Goal: Information Seeking & Learning: Learn about a topic

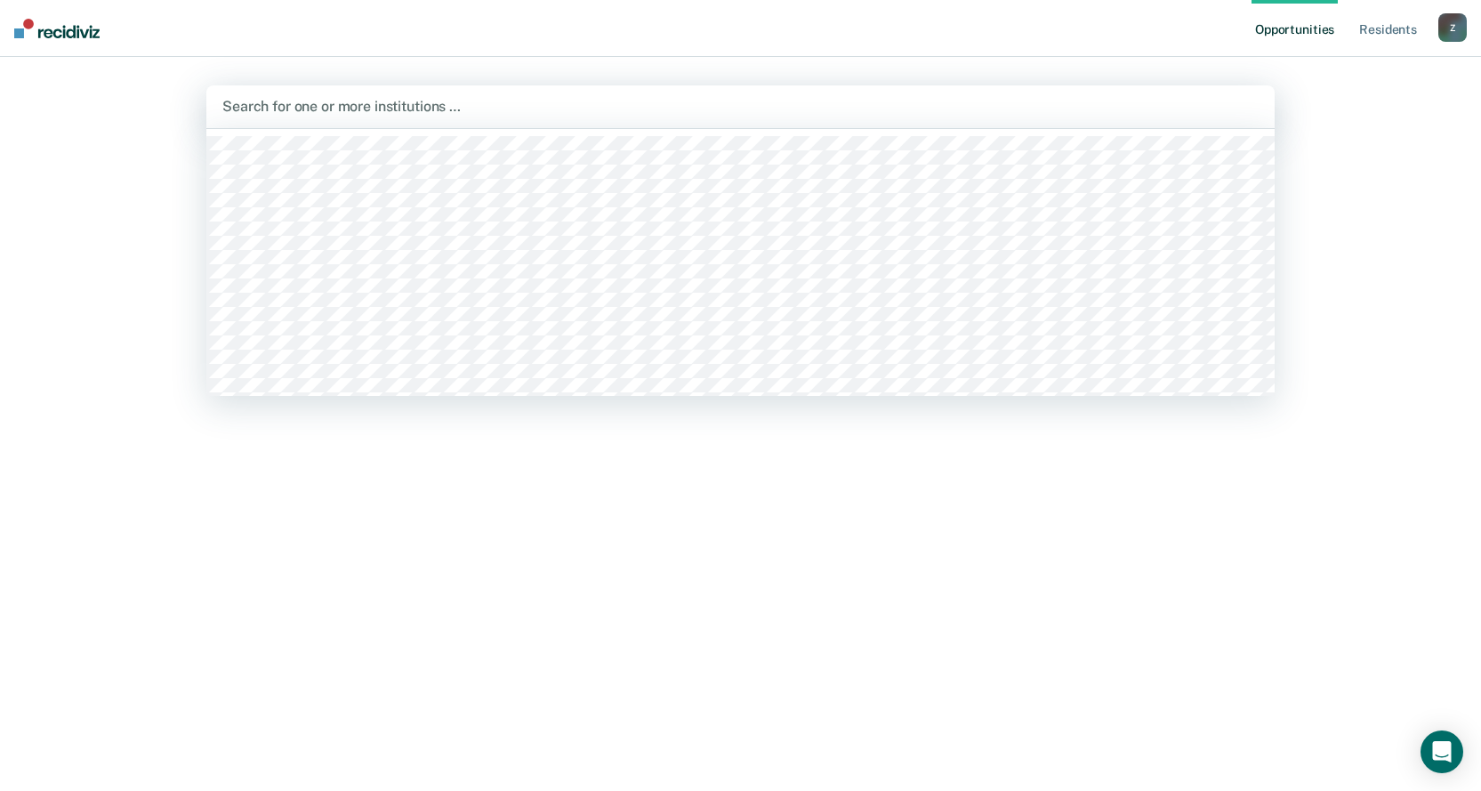
click at [810, 110] on div at bounding box center [740, 106] width 1036 height 20
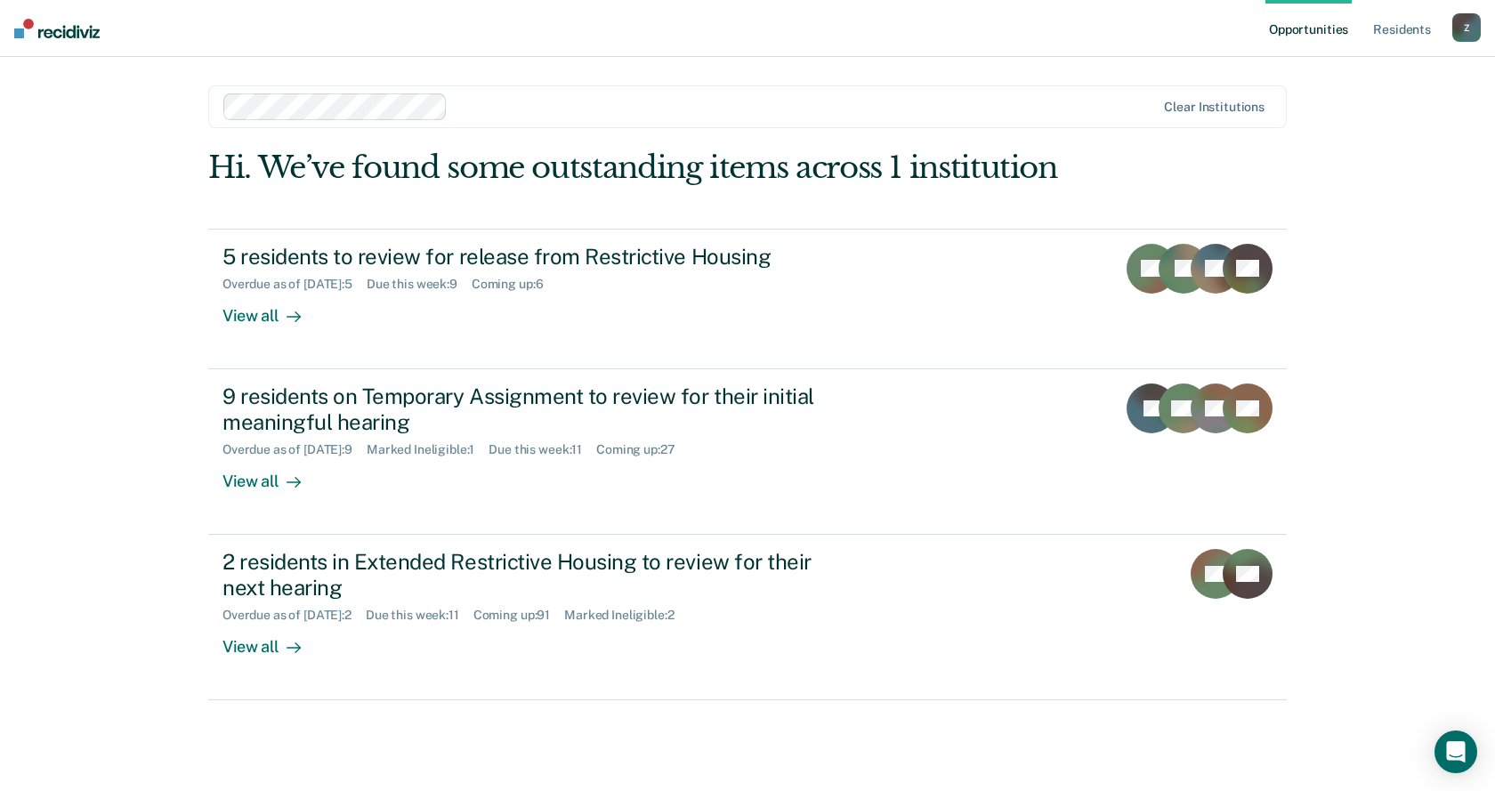
click at [645, 172] on div "Hi. We’ve found some outstanding items across 1 institution" at bounding box center [639, 167] width 863 height 36
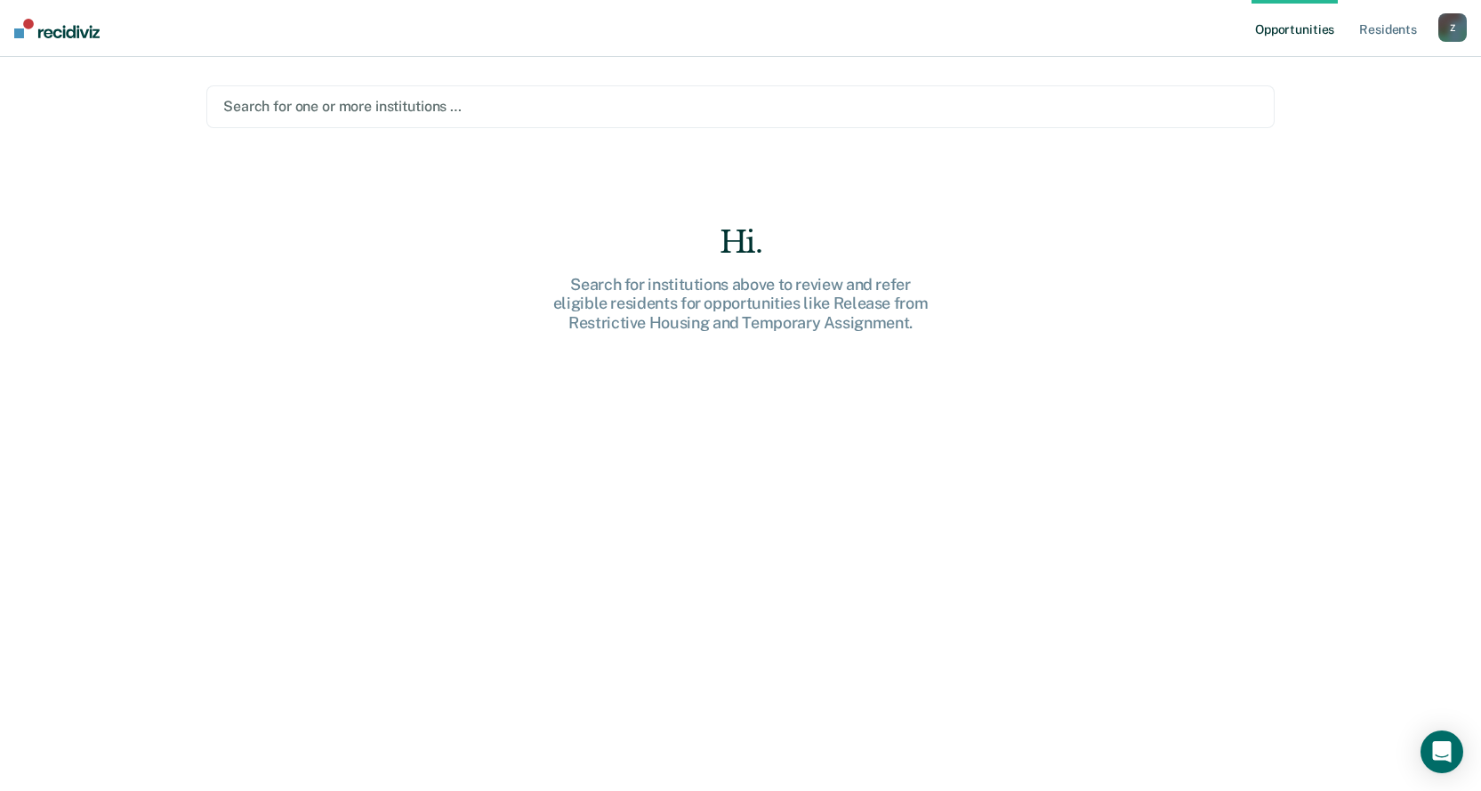
drag, startPoint x: 1339, startPoint y: 93, endPoint x: 1315, endPoint y: 101, distance: 25.6
click at [1335, 93] on div "Opportunities Resident s [PERSON_NAME][EMAIL_ADDRESS][PERSON_NAME][DOMAIN_NAME]…" at bounding box center [740, 395] width 1481 height 791
click at [1407, 35] on link "Resident s" at bounding box center [1388, 28] width 65 height 57
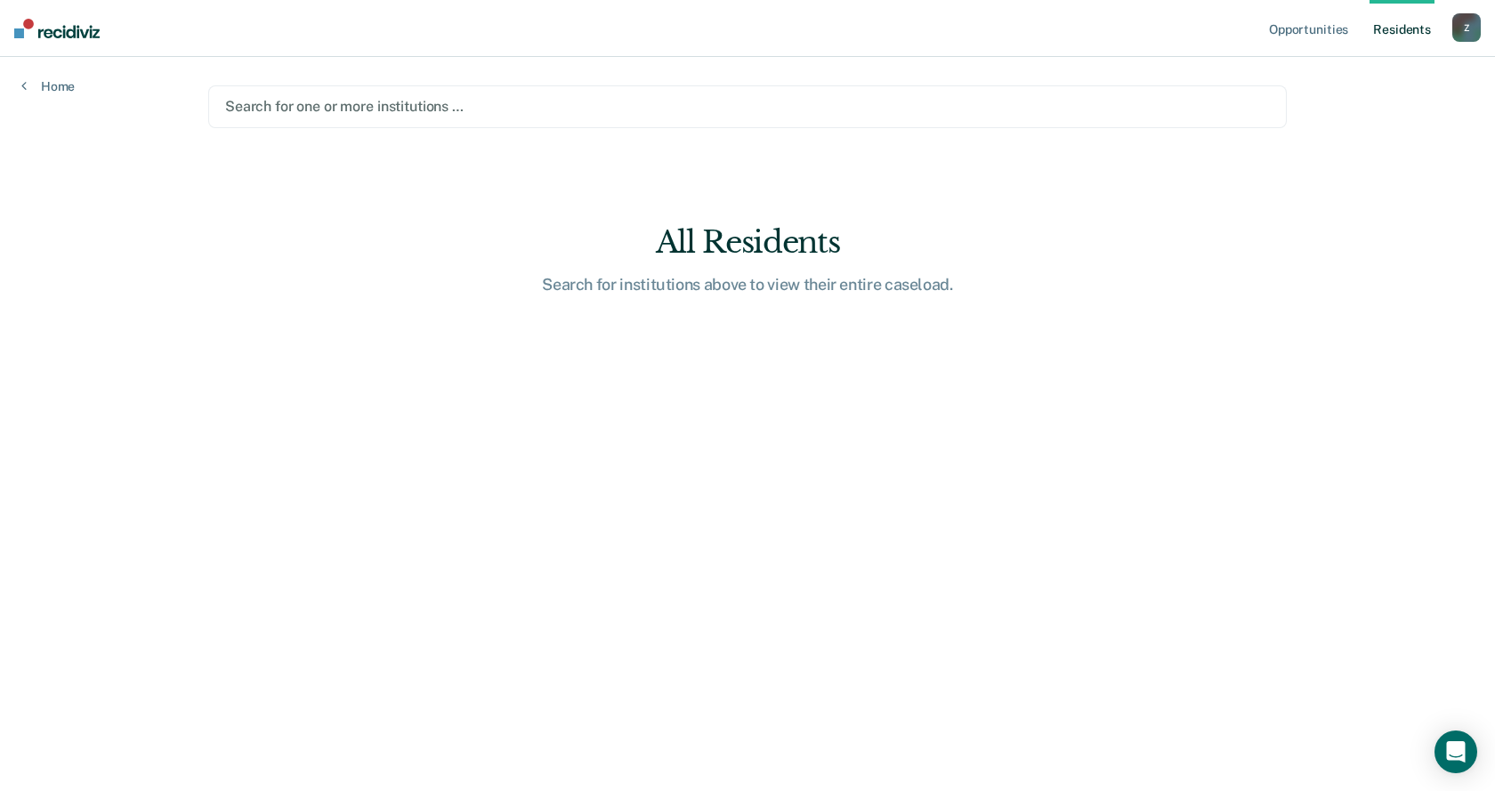
click at [714, 106] on div at bounding box center [747, 106] width 1044 height 20
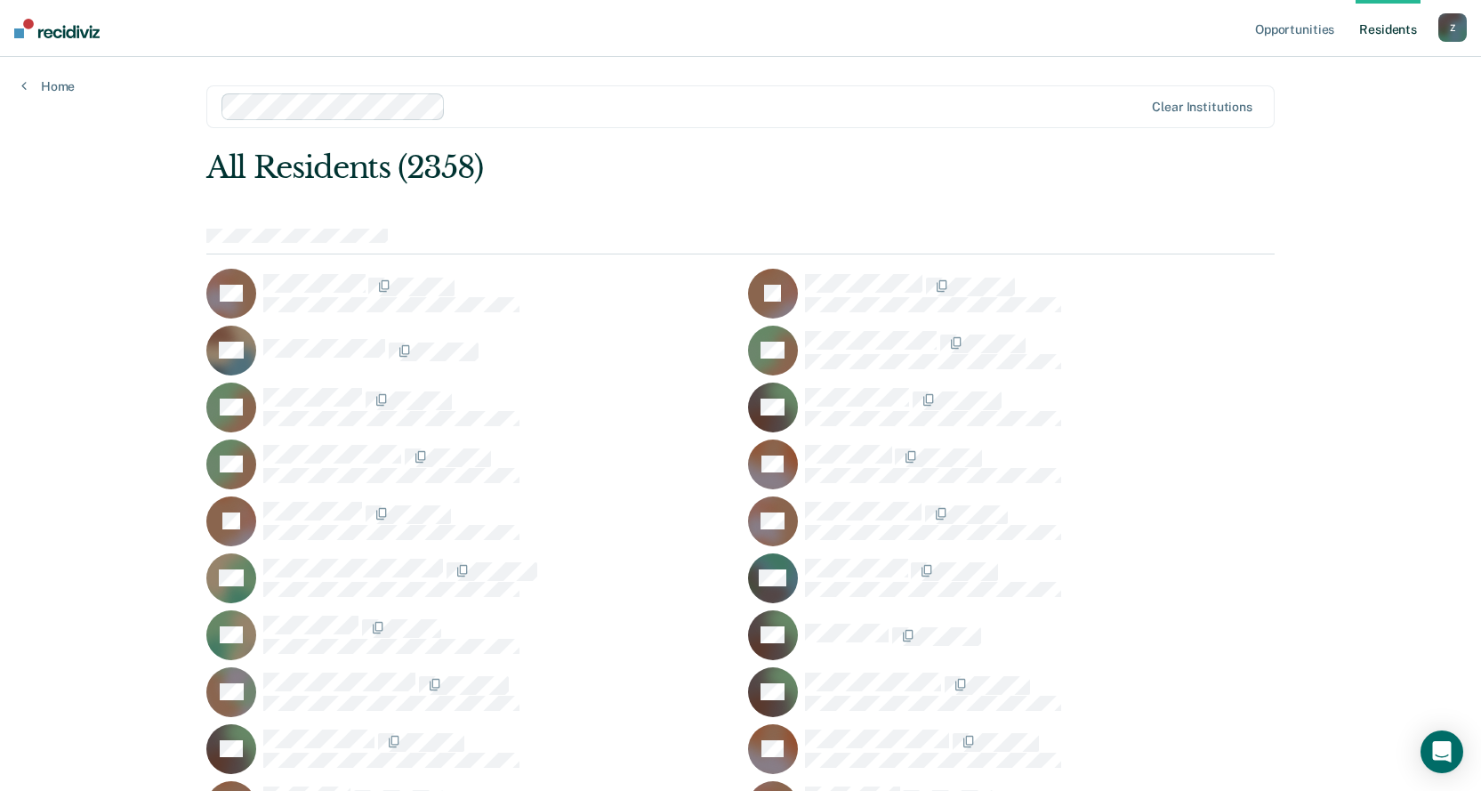
click at [1042, 185] on div "All Residents (2358)" at bounding box center [633, 167] width 855 height 36
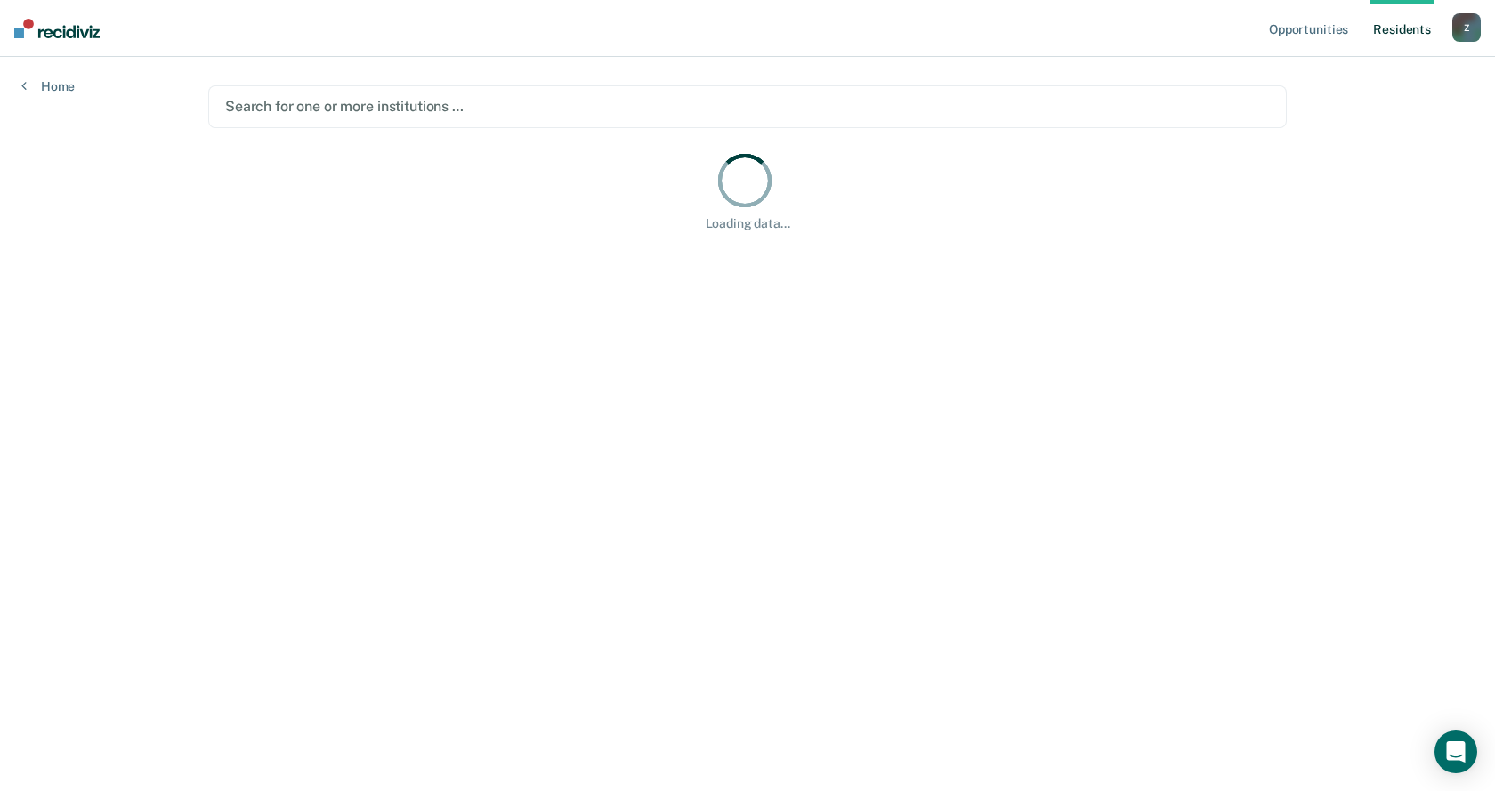
click at [677, 109] on div at bounding box center [747, 106] width 1044 height 20
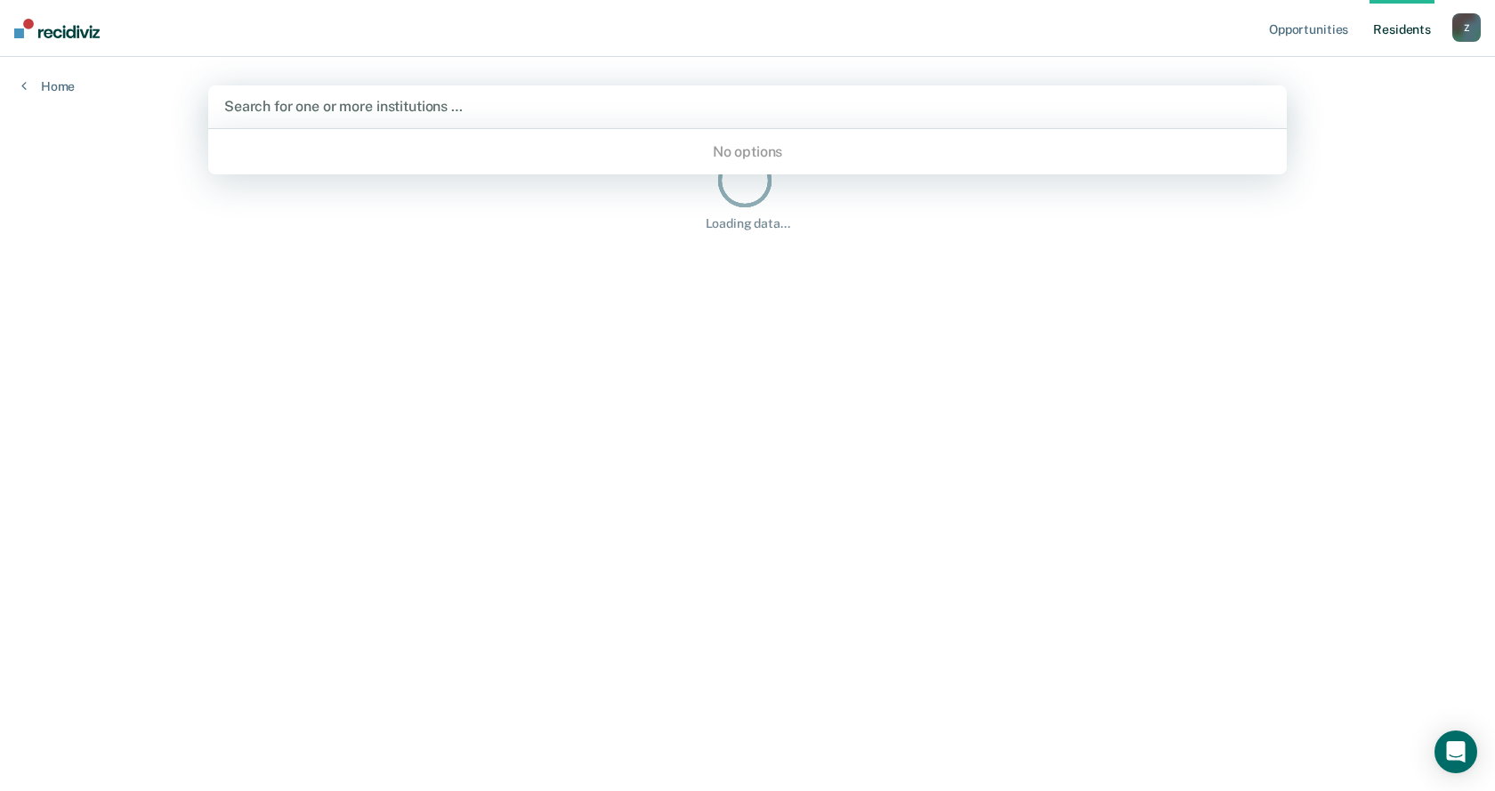
click at [757, 101] on div at bounding box center [747, 106] width 1046 height 20
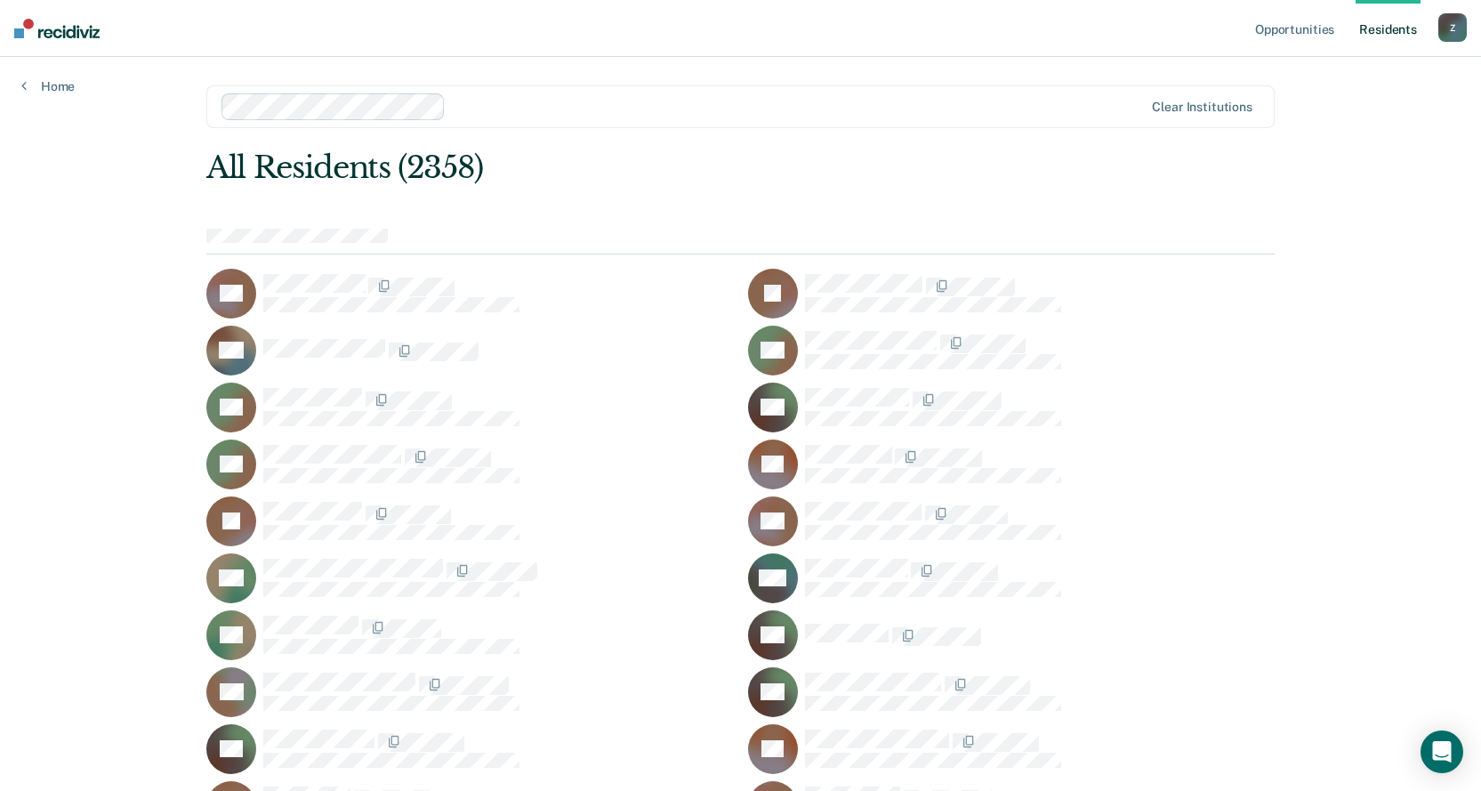
click at [755, 106] on div at bounding box center [798, 106] width 690 height 20
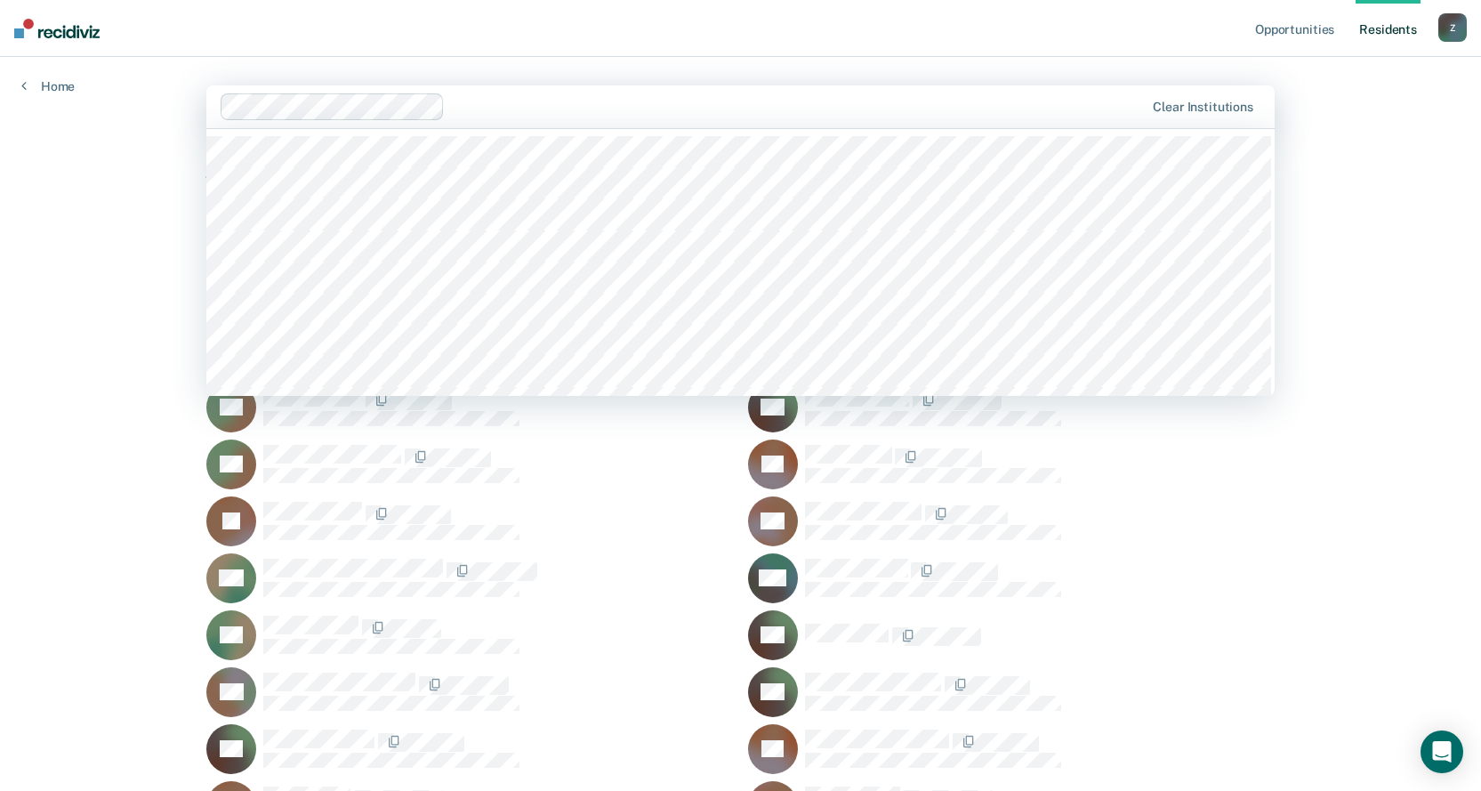
click at [958, 46] on nav "Opportunities Resident s Zackary.Whitehead@doc.mo.gov Z Profile How it works Lo…" at bounding box center [740, 28] width 1481 height 57
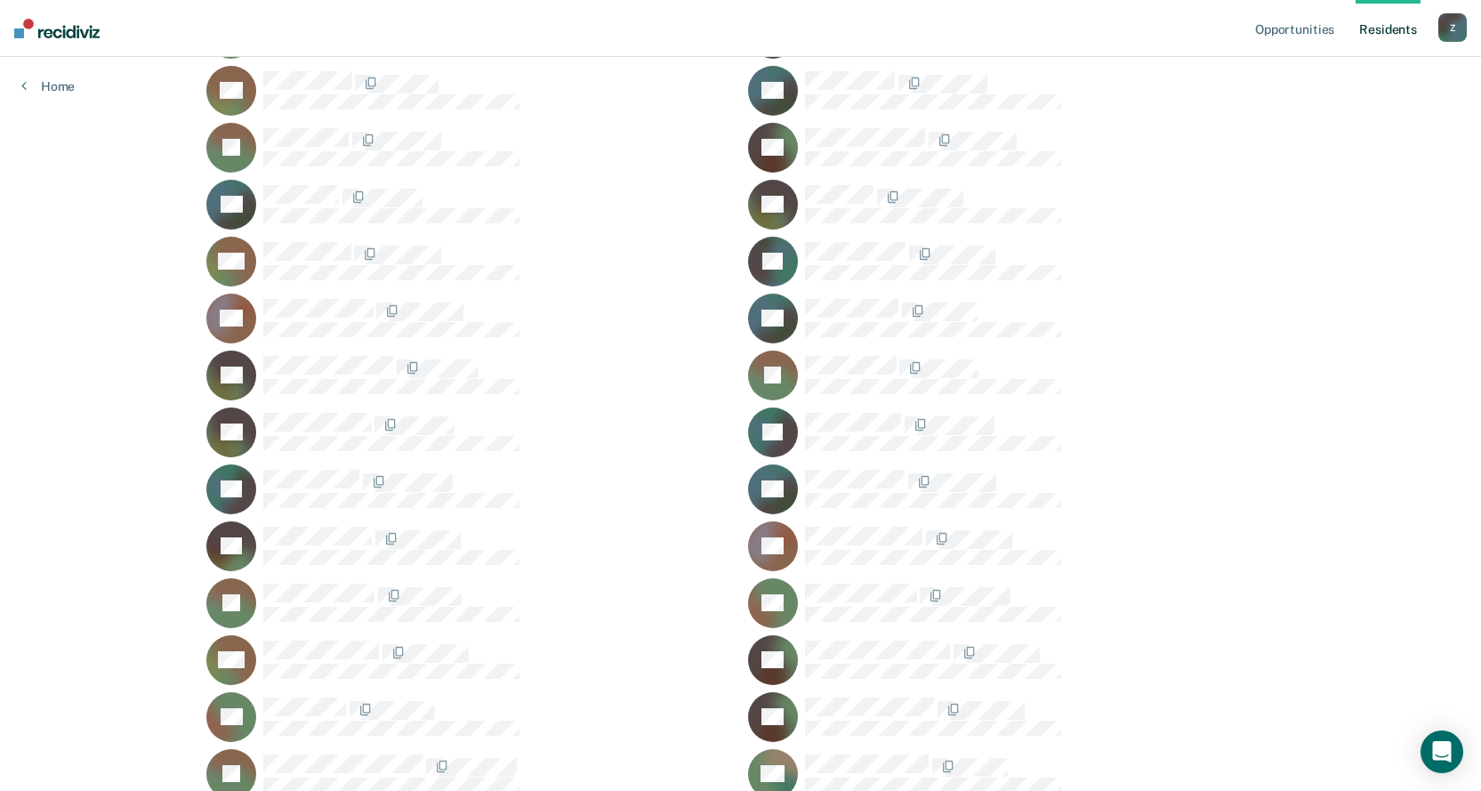
scroll to position [46234, 0]
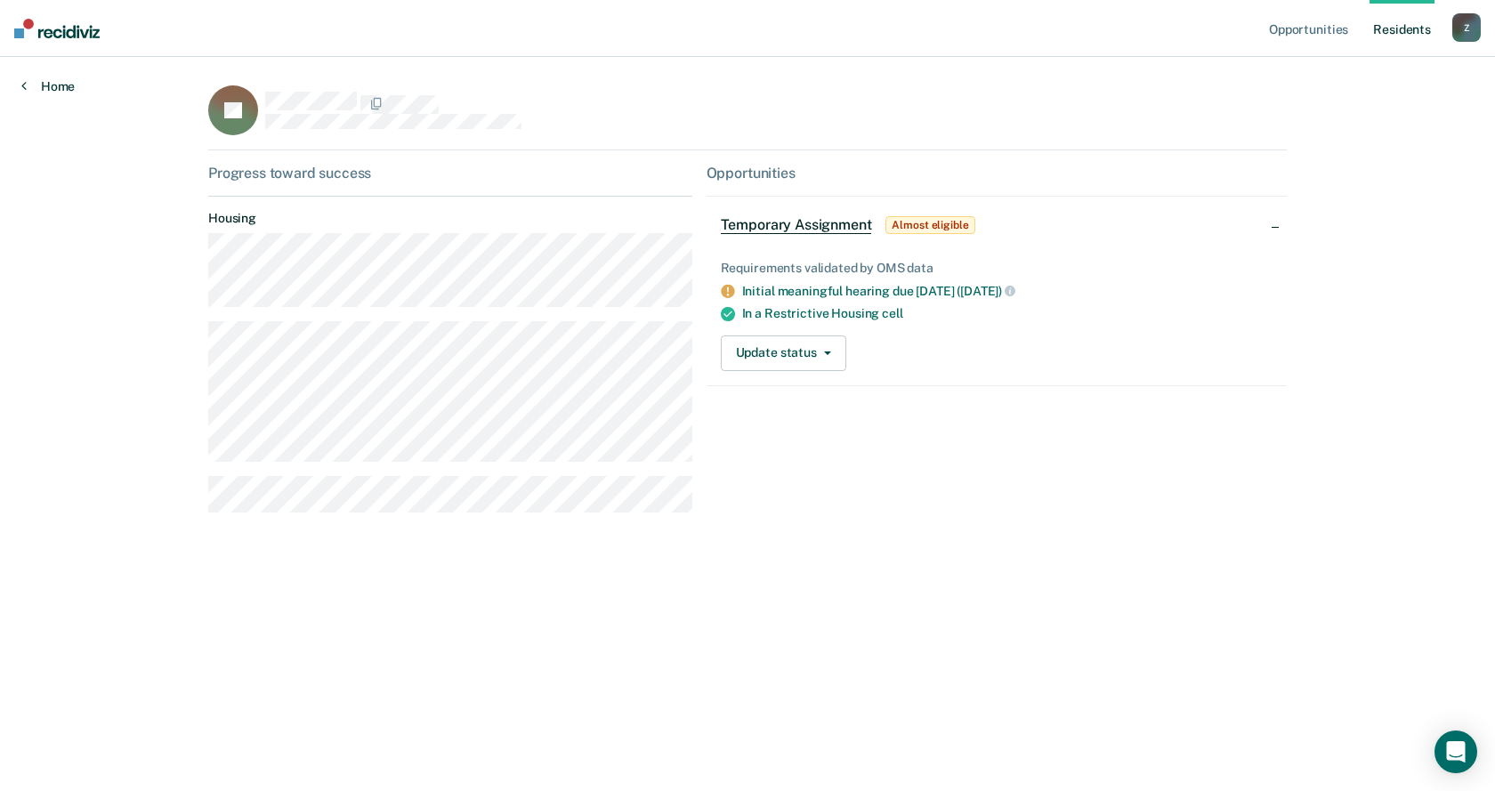
click at [26, 89] on icon at bounding box center [23, 85] width 5 height 14
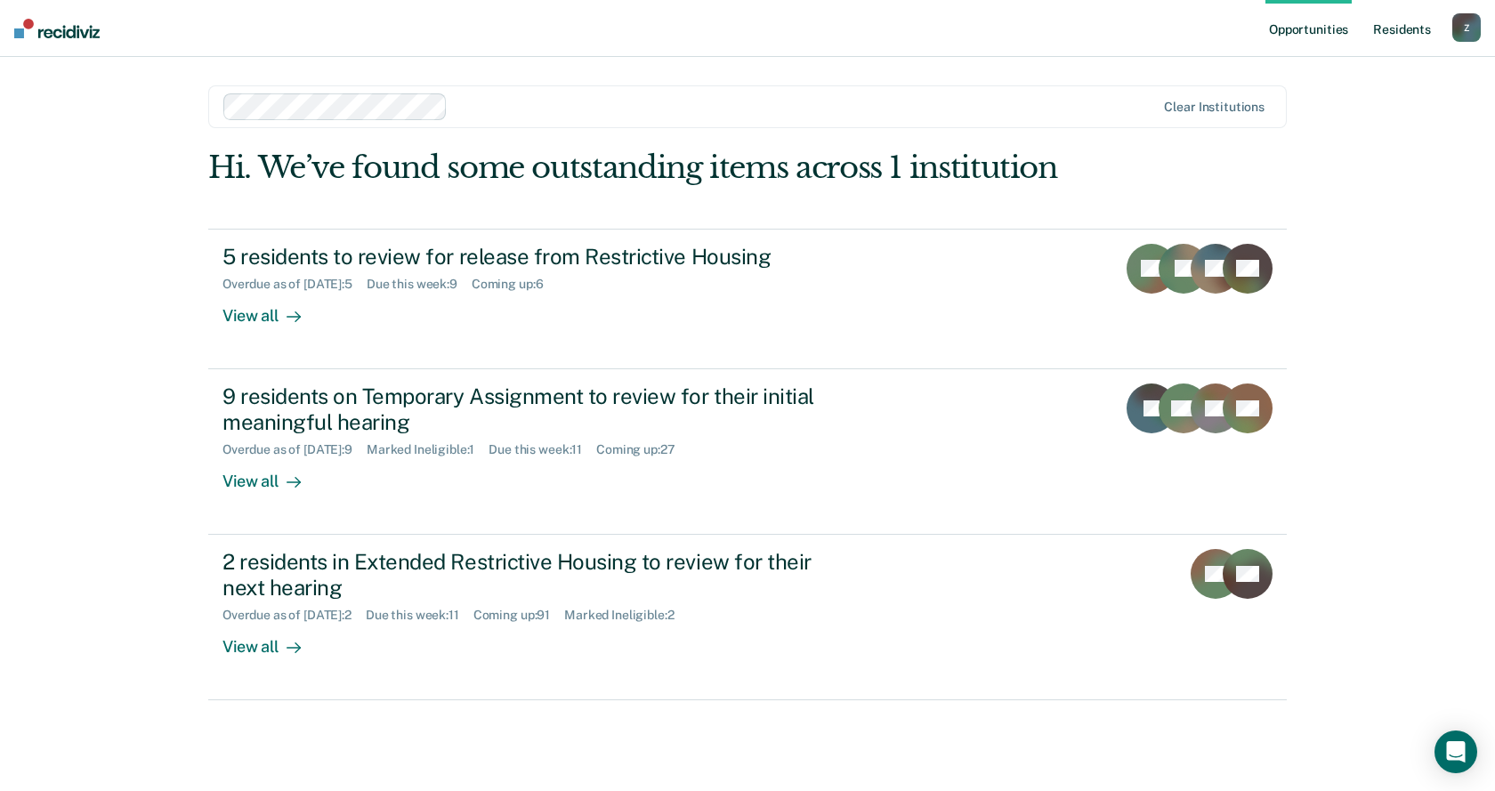
click at [1407, 20] on link "Resident s" at bounding box center [1401, 28] width 65 height 57
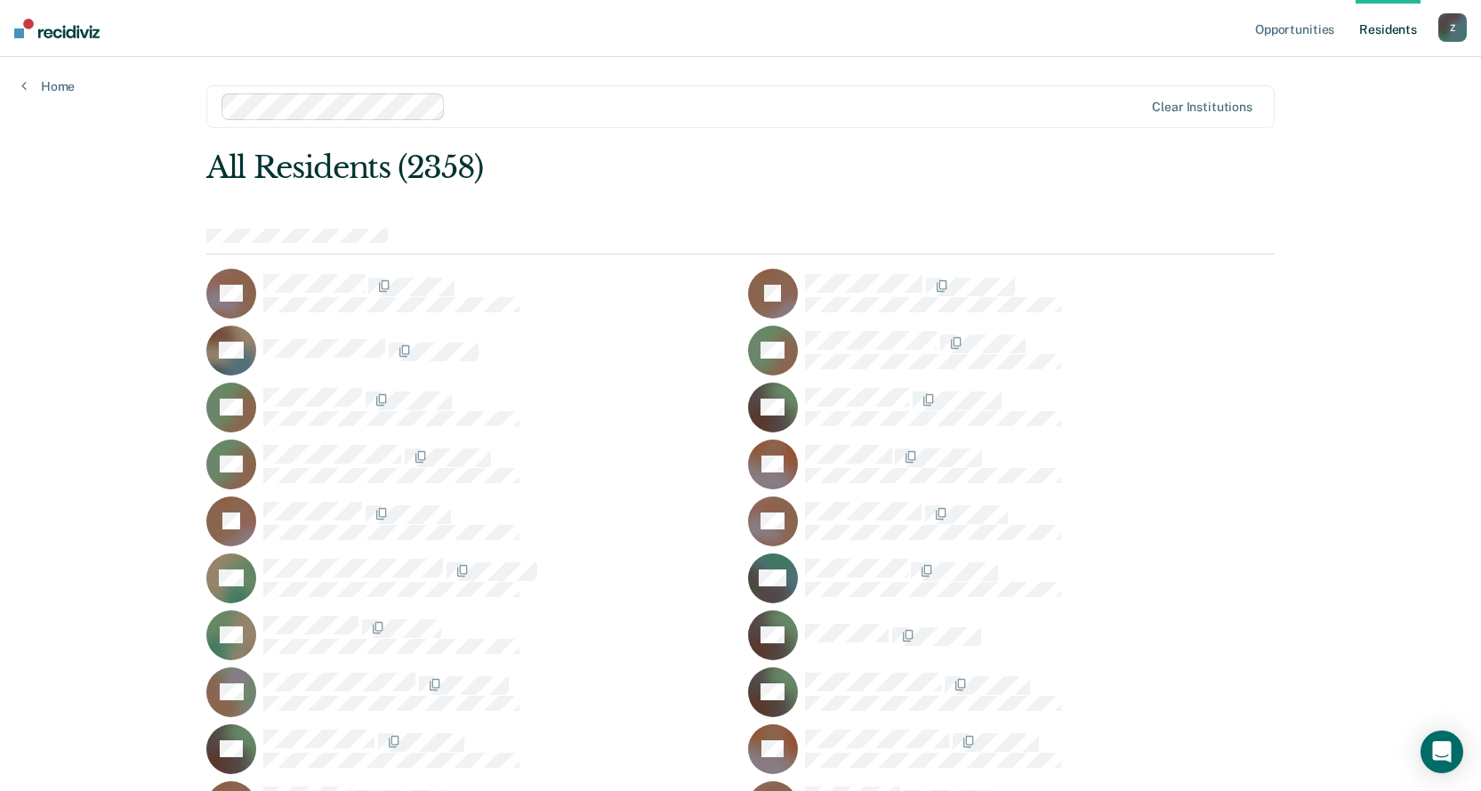
click at [1410, 28] on link "Resident s" at bounding box center [1388, 28] width 65 height 57
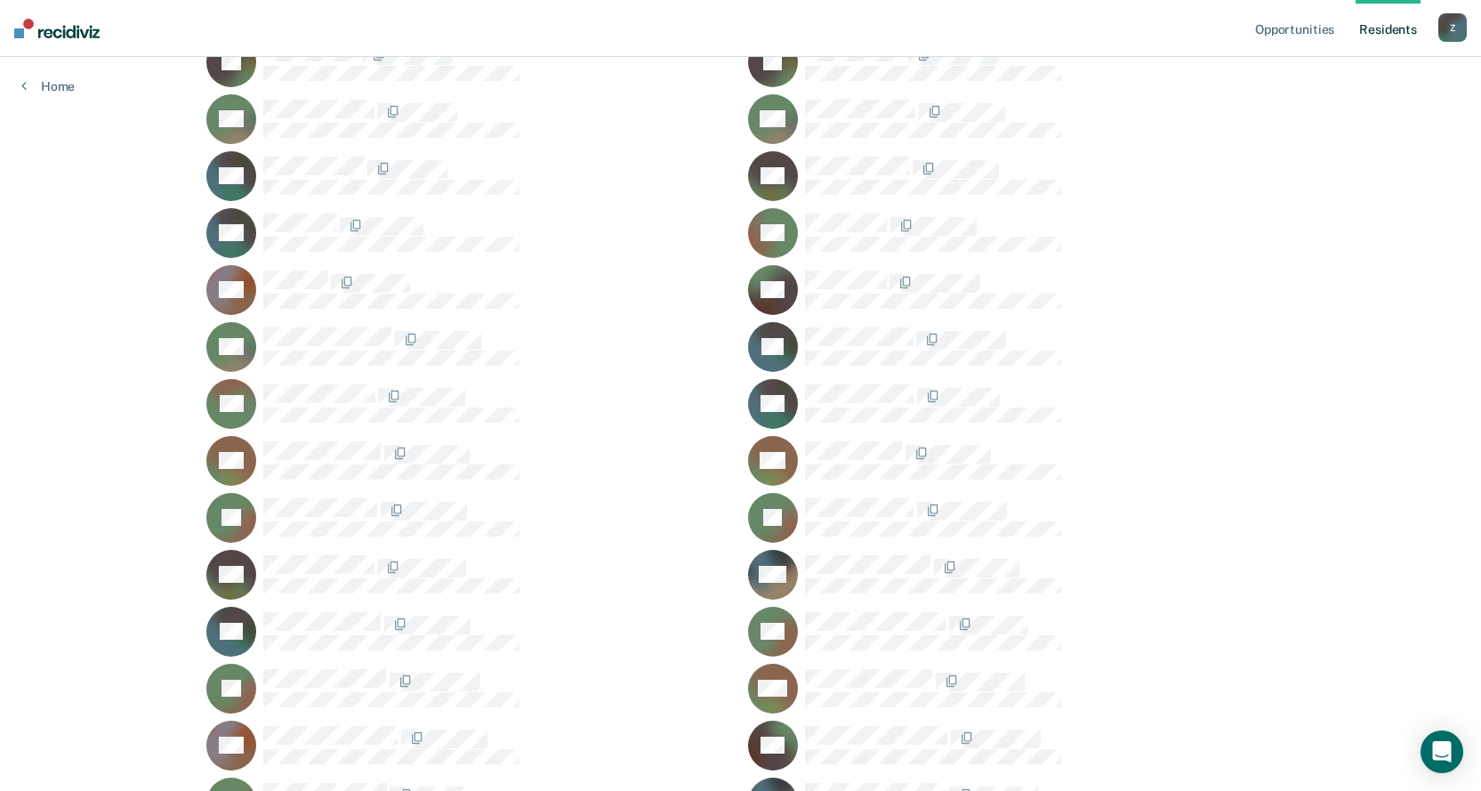
scroll to position [23373, 0]
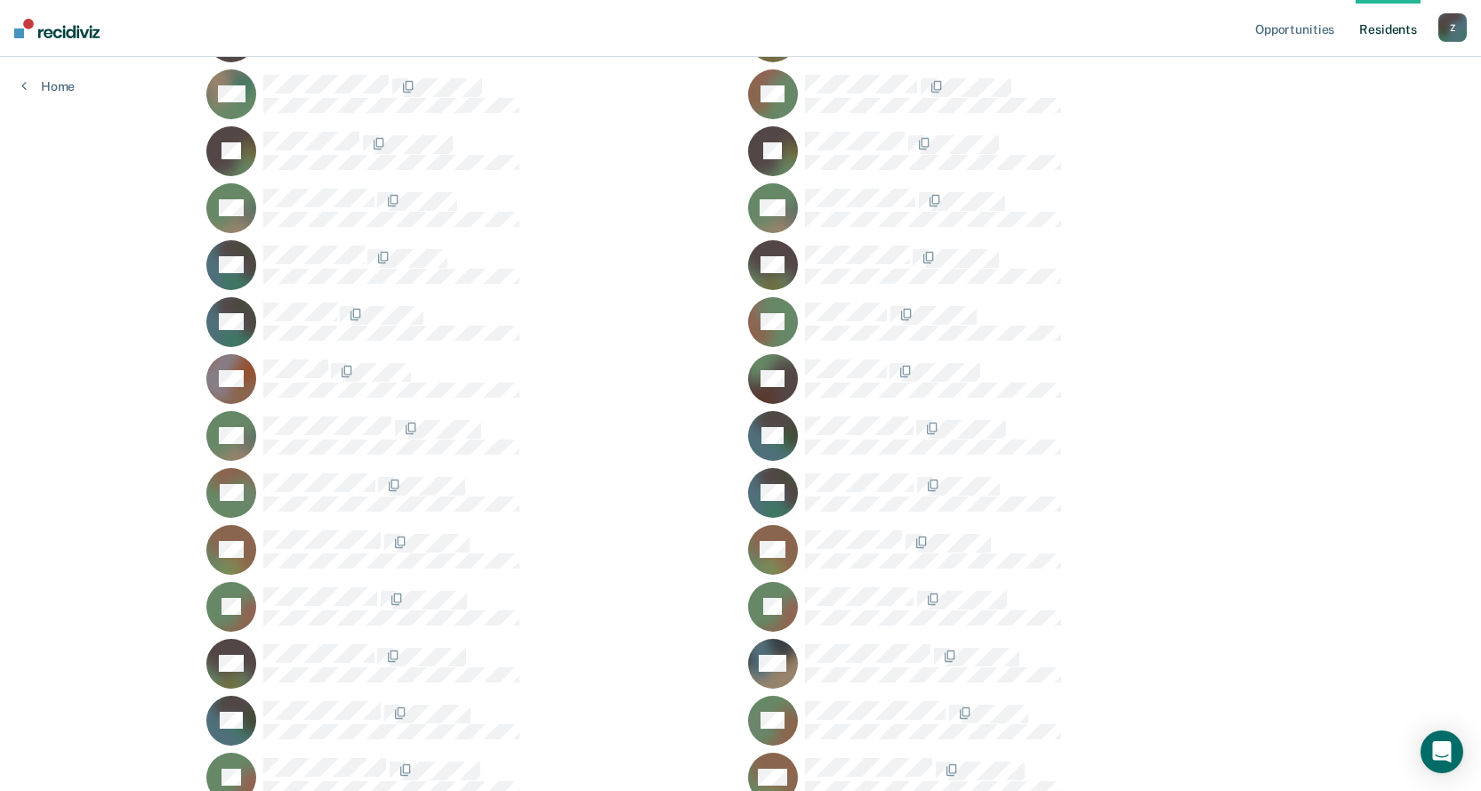
drag, startPoint x: 447, startPoint y: 194, endPoint x: 1204, endPoint y: 292, distance: 763.4
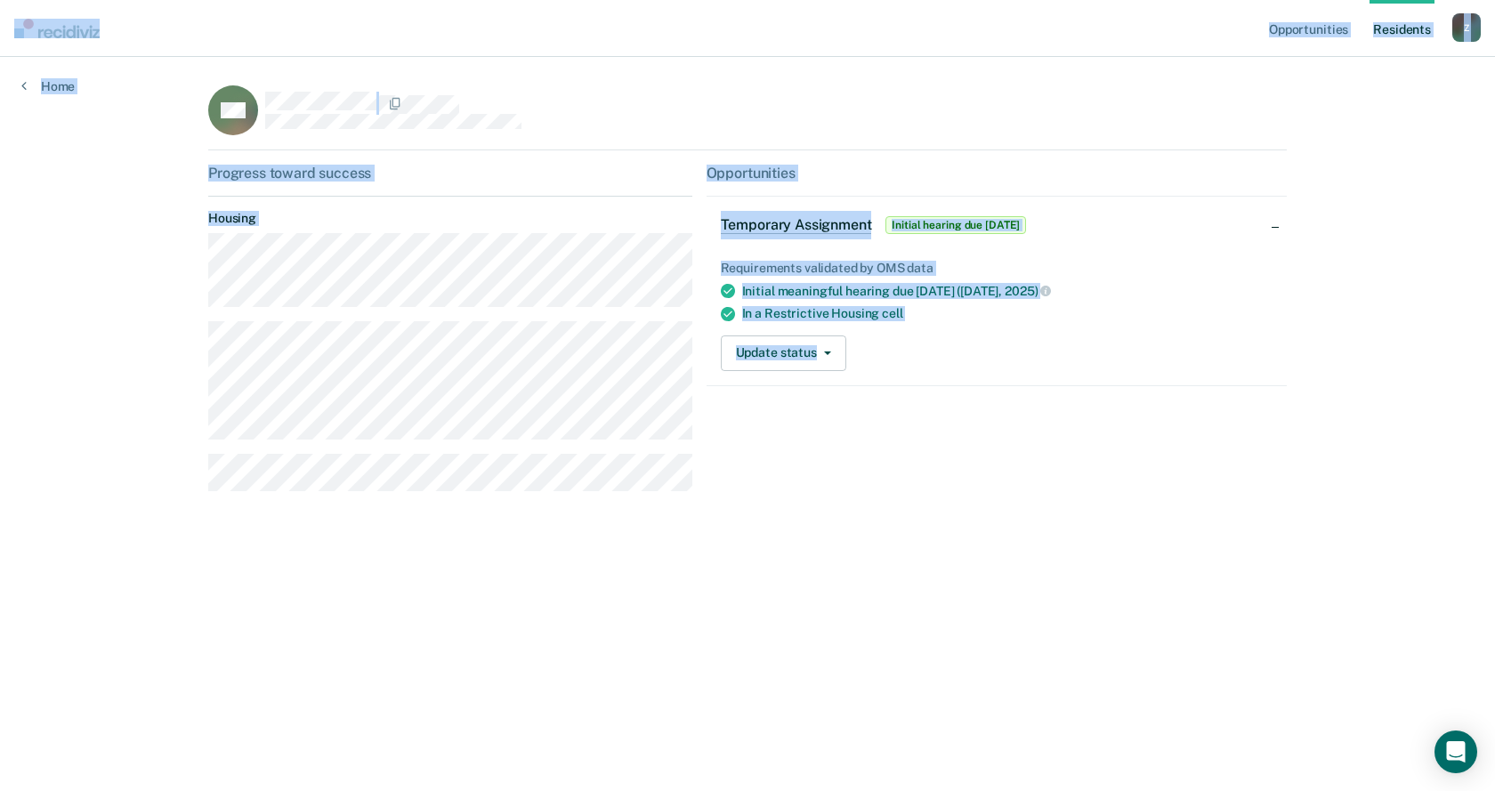
click at [1108, 412] on div "Opportunities Temporary Assignment Initial hearing due 26 days ago Requirements…" at bounding box center [996, 335] width 580 height 341
